Goal: Task Accomplishment & Management: Complete application form

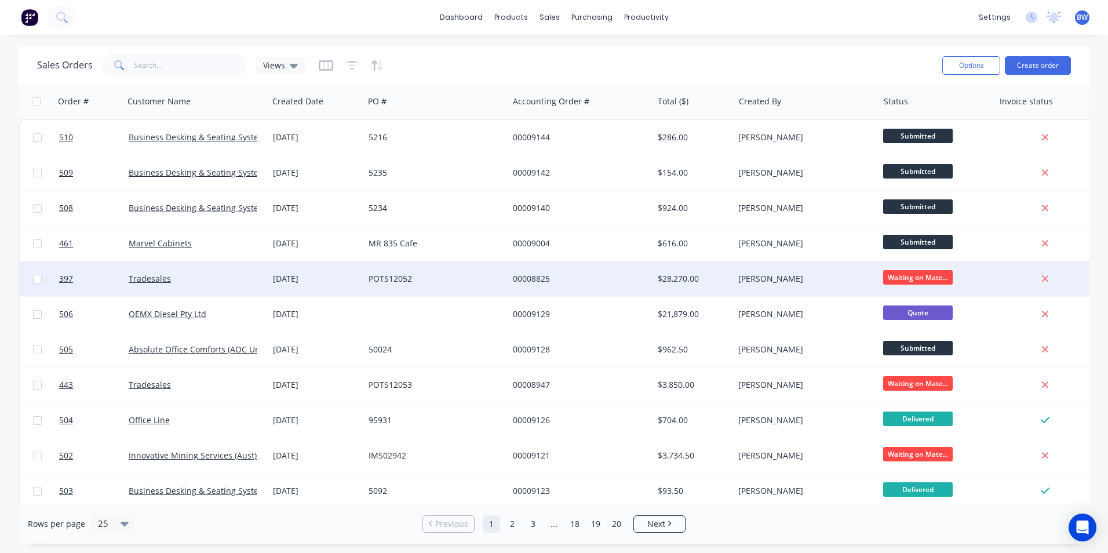
click at [298, 281] on div "[DATE]" at bounding box center [316, 279] width 86 height 12
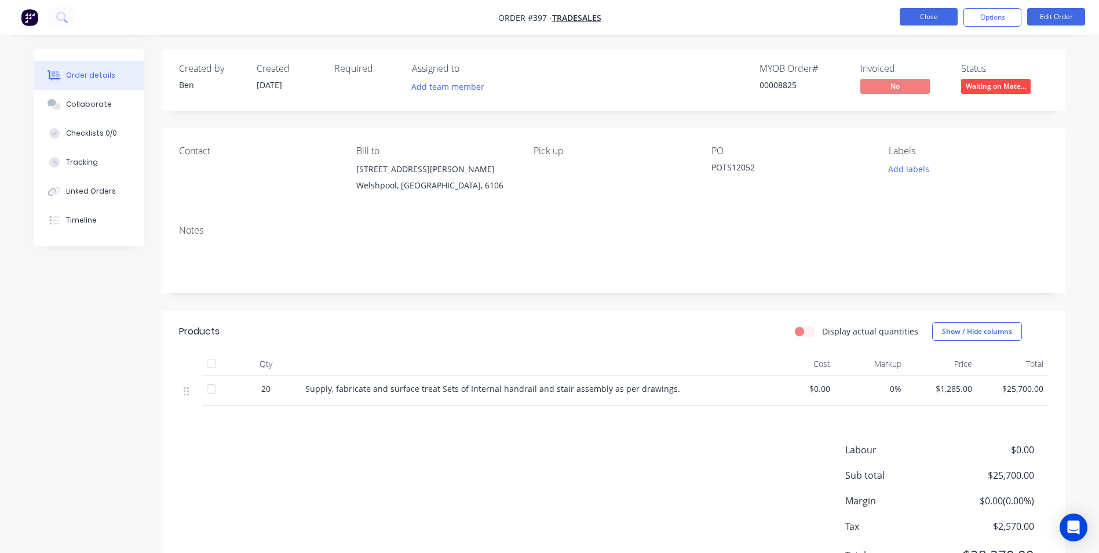
click at [942, 17] on button "Close" at bounding box center [929, 16] width 58 height 17
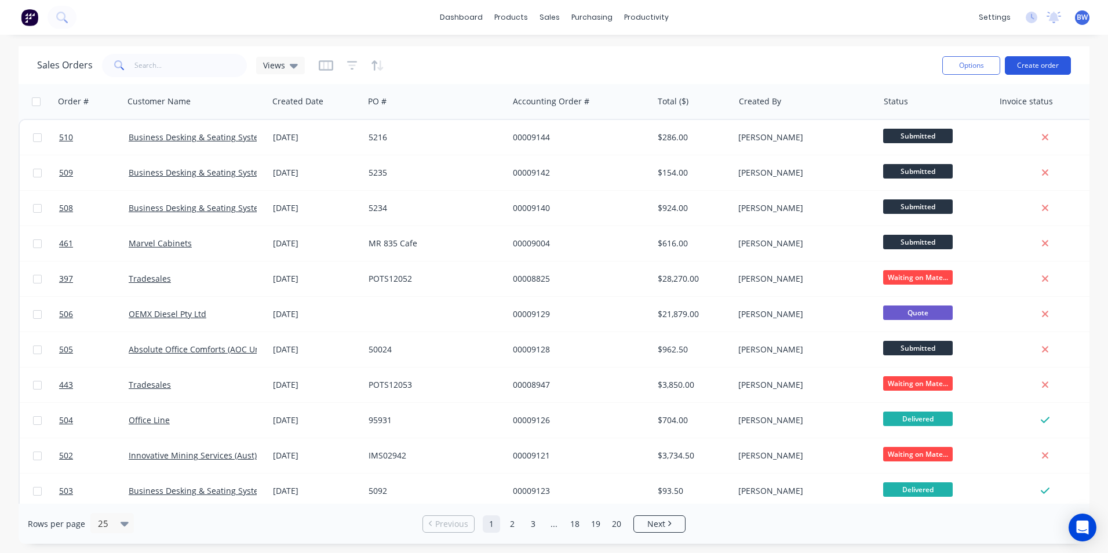
click at [1045, 61] on button "Create order" at bounding box center [1038, 65] width 66 height 19
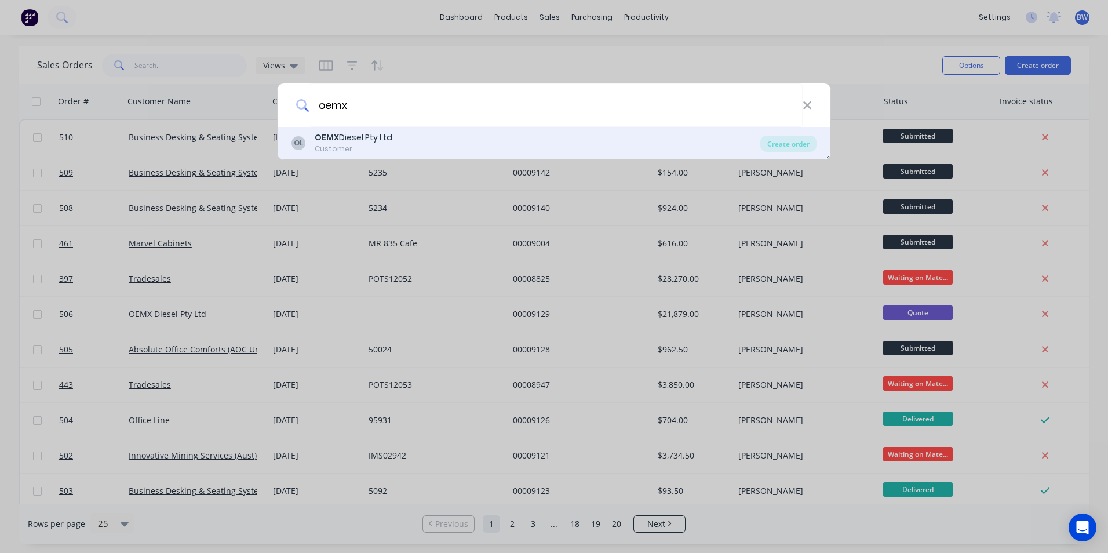
type input "oemx"
click at [418, 134] on div "OL OEMX Diesel Pty Ltd Customer" at bounding box center [525, 143] width 469 height 23
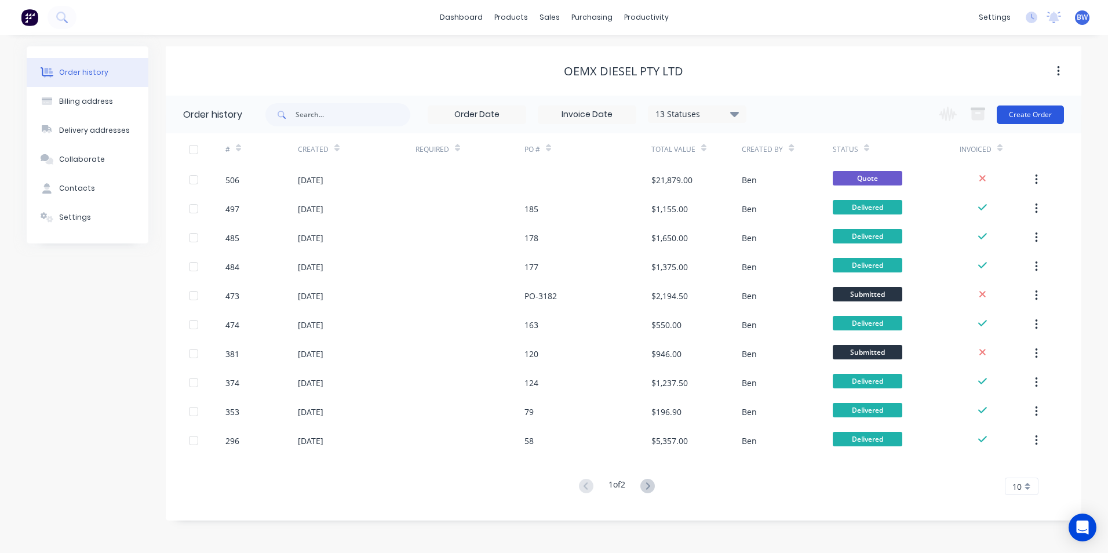
click at [1037, 115] on button "Create Order" at bounding box center [1030, 114] width 67 height 19
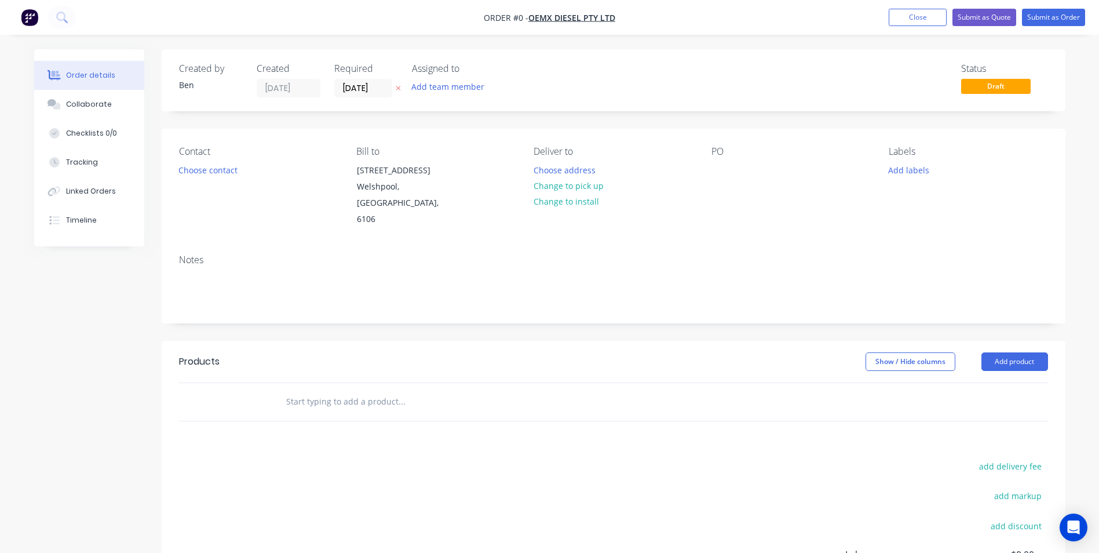
click at [397, 87] on icon at bounding box center [398, 88] width 5 height 5
click at [570, 170] on button "Choose address" at bounding box center [564, 170] width 74 height 16
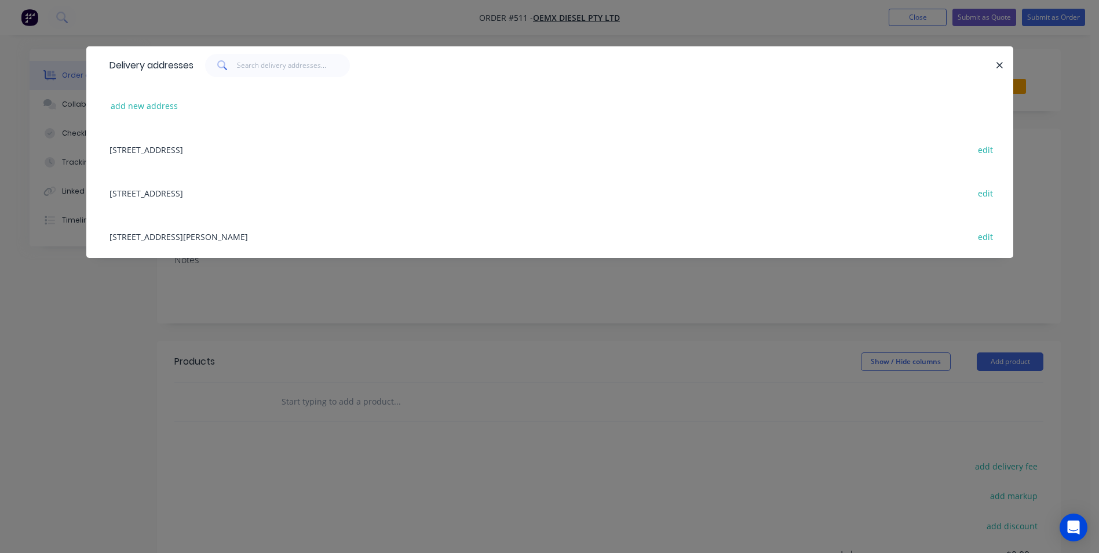
click at [253, 234] on div "[STREET_ADDRESS][PERSON_NAME] edit" at bounding box center [550, 235] width 892 height 43
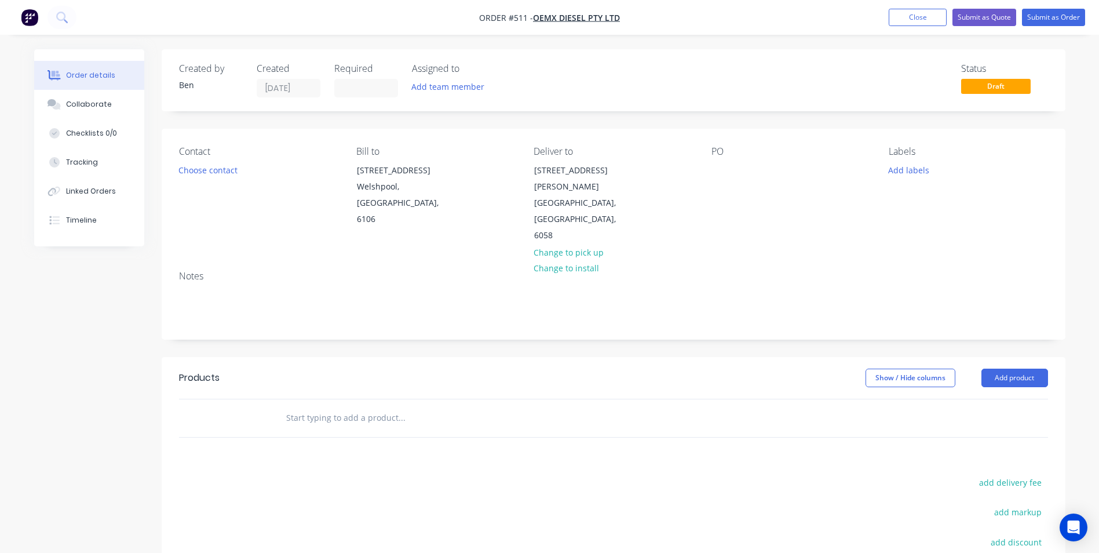
click at [1011, 357] on header "Products Show / Hide columns Add product" at bounding box center [614, 378] width 904 height 42
click at [1013, 369] on button "Add product" at bounding box center [1015, 378] width 67 height 19
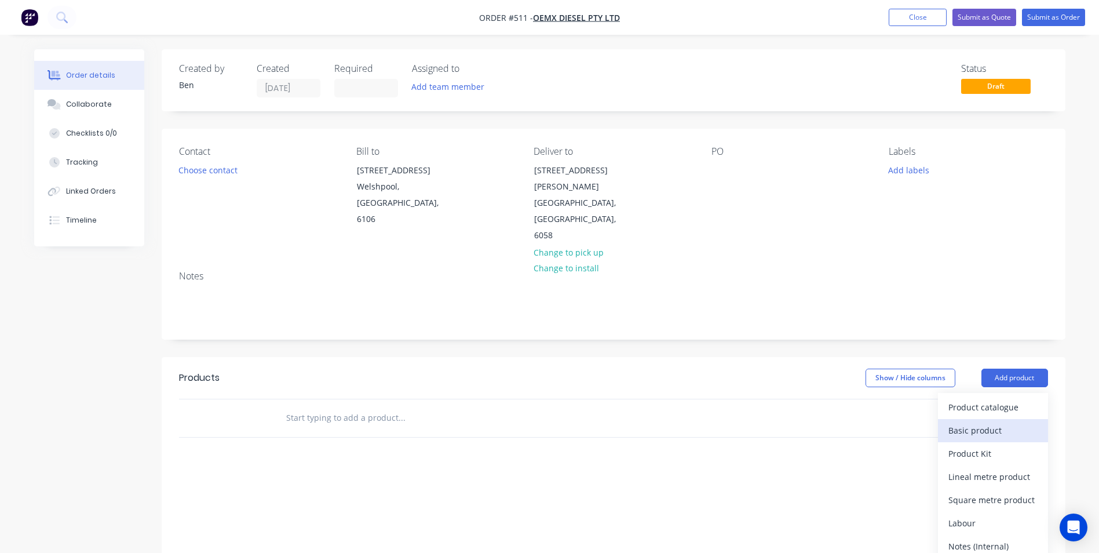
click at [983, 422] on div "Basic product" at bounding box center [992, 430] width 89 height 17
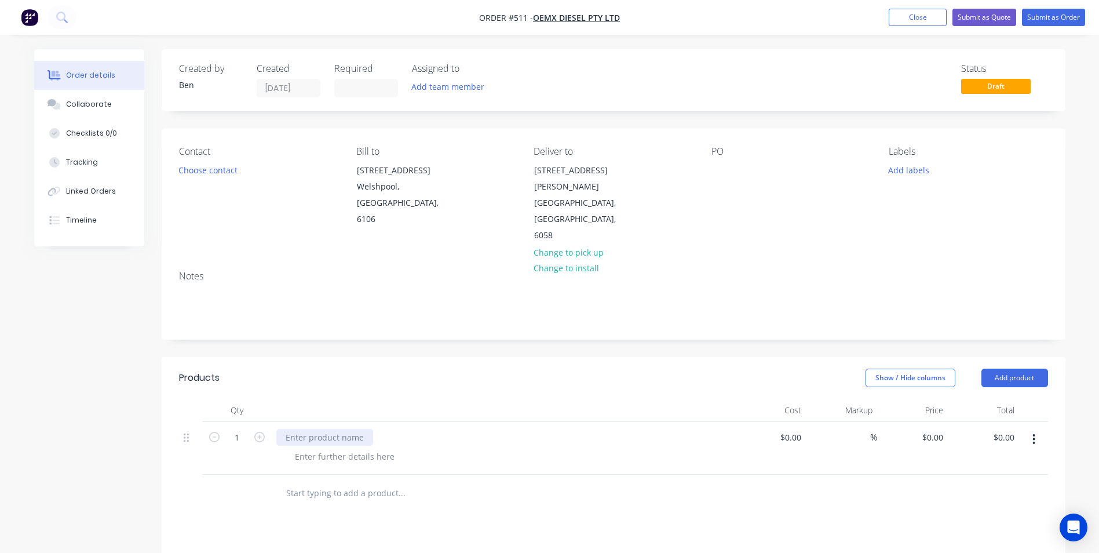
click at [315, 429] on div at bounding box center [324, 437] width 97 height 17
type input "$0.00"
type input "$1,185.00"
click at [1027, 369] on button "Add product" at bounding box center [1015, 378] width 67 height 19
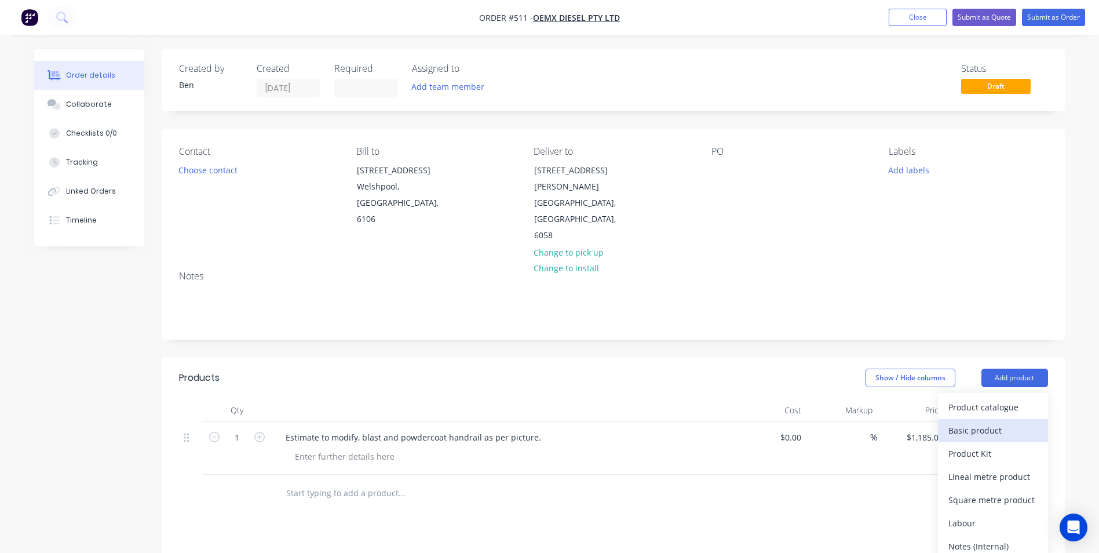
drag, startPoint x: 998, startPoint y: 397, endPoint x: 942, endPoint y: 419, distance: 61.1
click at [998, 422] on div "Basic product" at bounding box center [992, 430] width 89 height 17
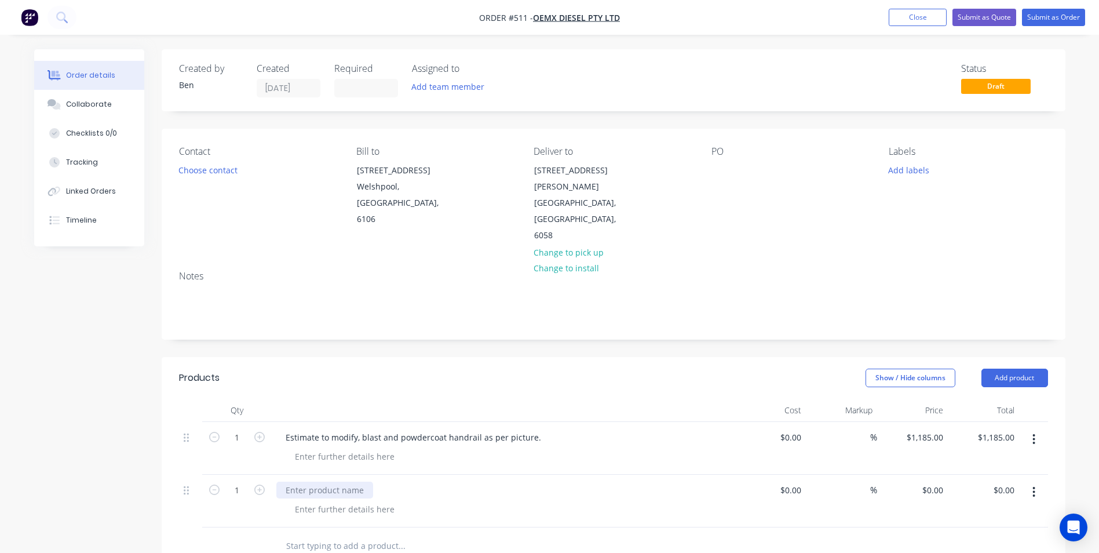
click at [293, 481] on div at bounding box center [324, 489] width 97 height 17
type input "$0.00"
type input "$1,040.00"
click at [483, 534] on input "text" at bounding box center [402, 545] width 232 height 23
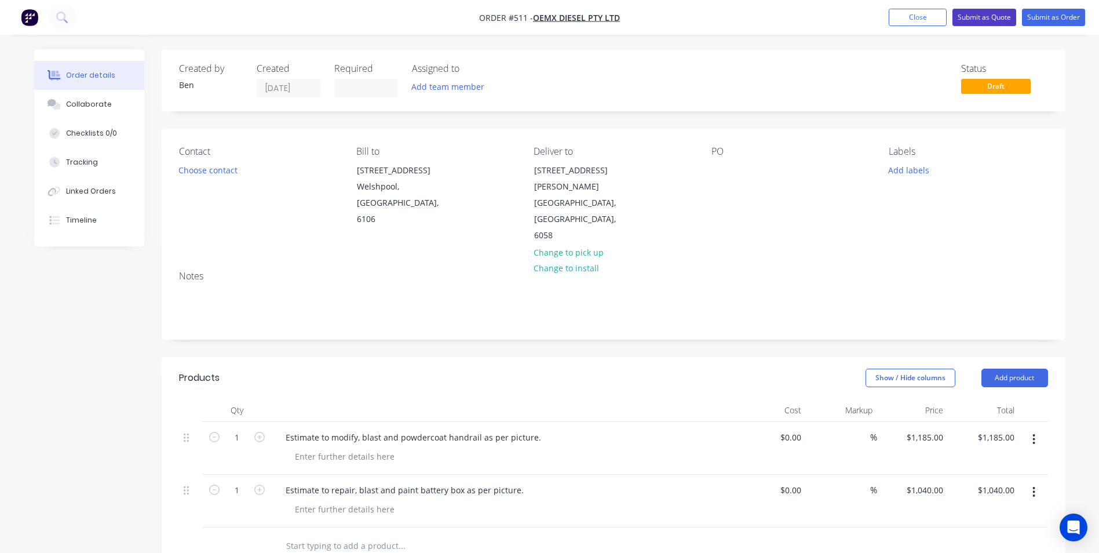
click at [977, 13] on button "Submit as Quote" at bounding box center [985, 17] width 64 height 17
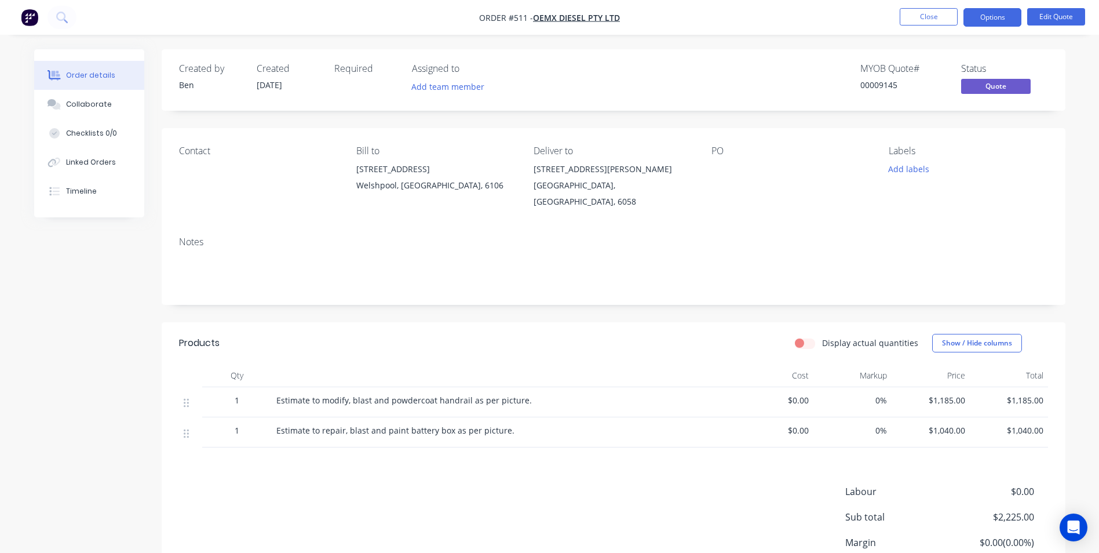
click at [977, 13] on button "Options" at bounding box center [993, 17] width 58 height 19
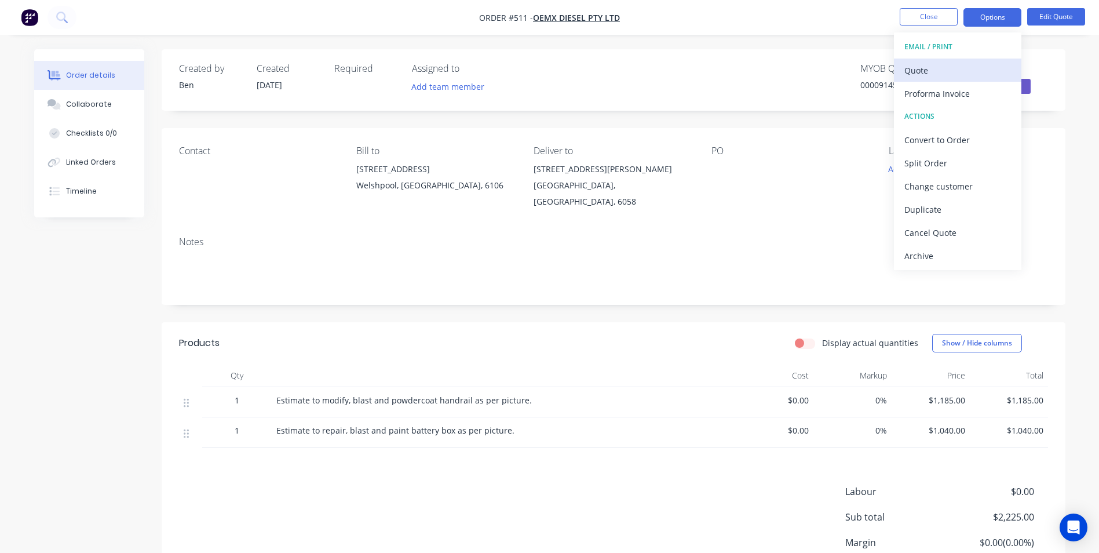
click at [946, 62] on div "Quote" at bounding box center [957, 70] width 107 height 17
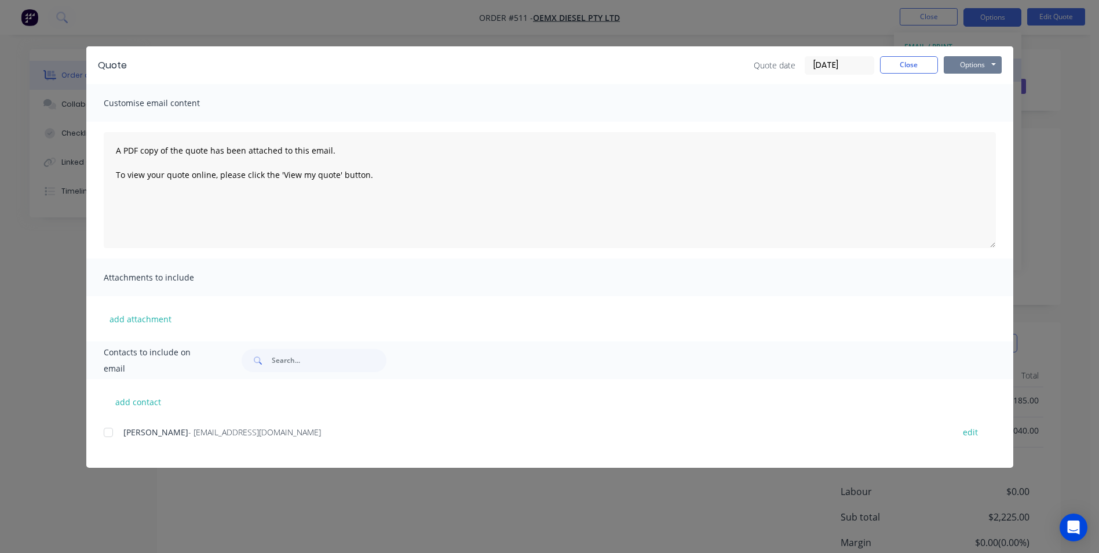
click at [946, 62] on button "Options" at bounding box center [973, 64] width 58 height 17
click at [951, 79] on button "Preview" at bounding box center [981, 85] width 74 height 19
click at [925, 65] on button "Close" at bounding box center [909, 64] width 58 height 17
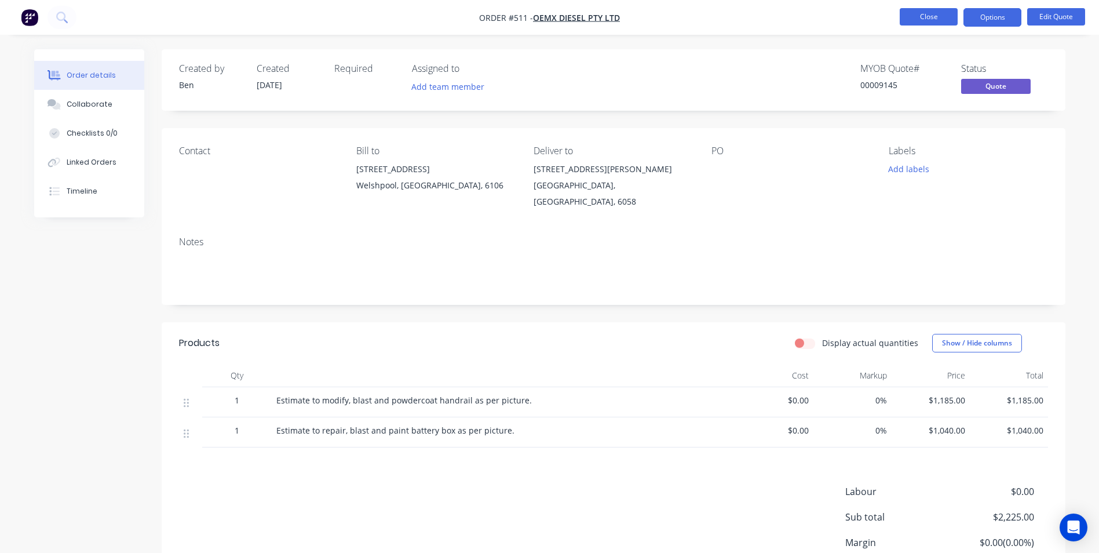
click at [931, 16] on button "Close" at bounding box center [929, 16] width 58 height 17
